Goal: Check status: Check status

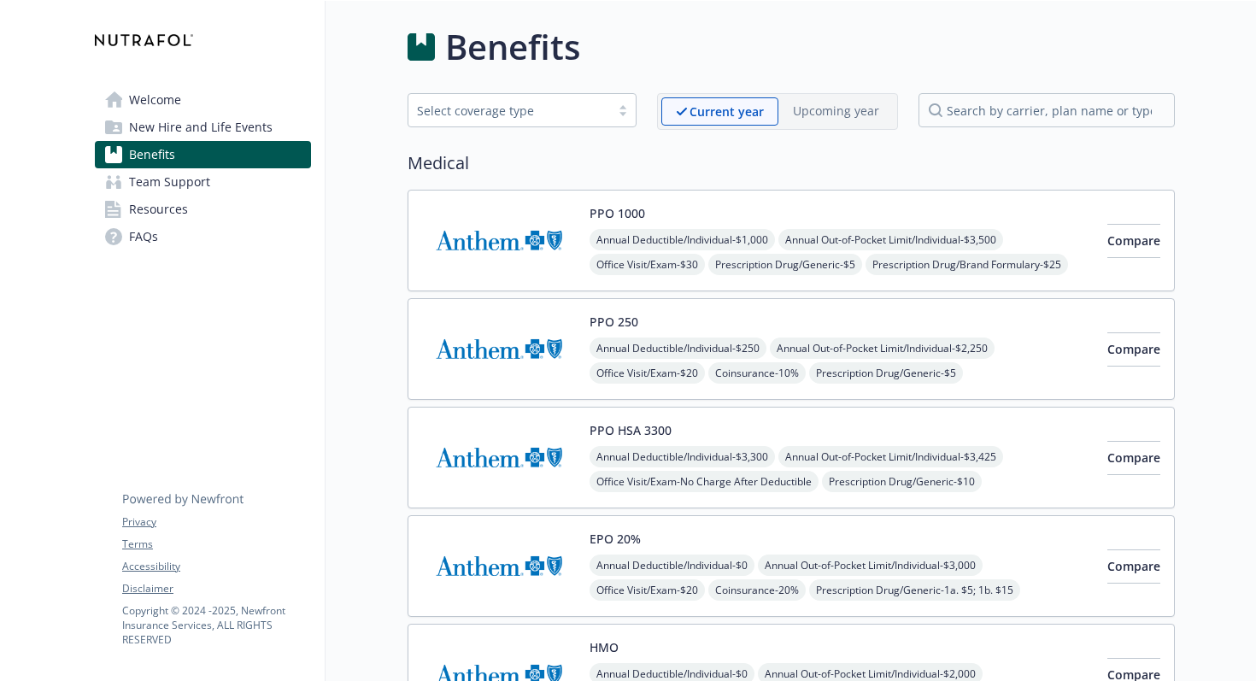
scroll to position [2368, 0]
